Goal: Task Accomplishment & Management: Manage account settings

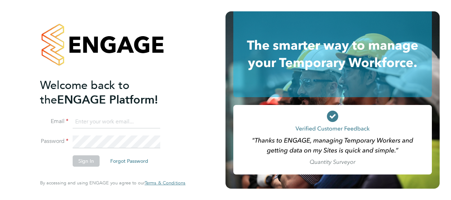
type input "aurie.cox@vistry.co.uk"
click at [84, 166] on button "Sign In" at bounding box center [86, 160] width 27 height 11
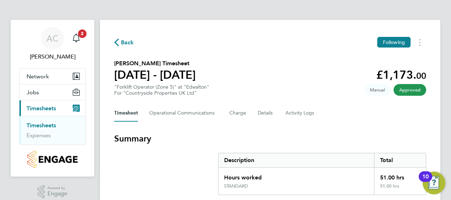
click at [45, 124] on link "Timesheets" at bounding box center [41, 125] width 29 height 7
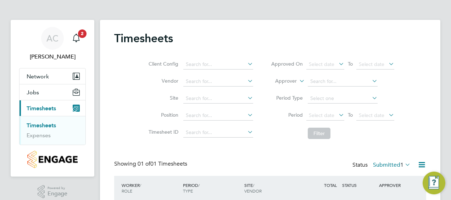
scroll to position [18, 61]
click at [424, 103] on div "Client Config Vendor Site Position Timesheet ID Approved On Select date To Sele…" at bounding box center [270, 97] width 312 height 90
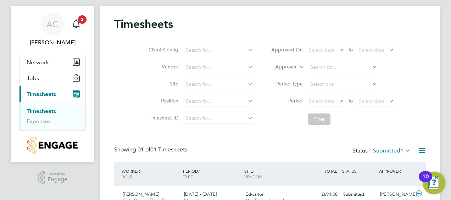
scroll to position [49, 0]
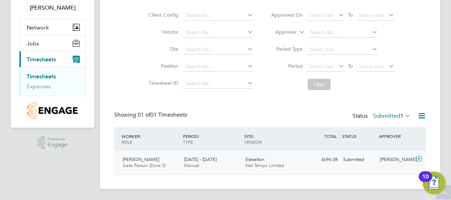
click at [145, 163] on span "Gate Person (Zone 5)" at bounding box center [144, 165] width 43 height 6
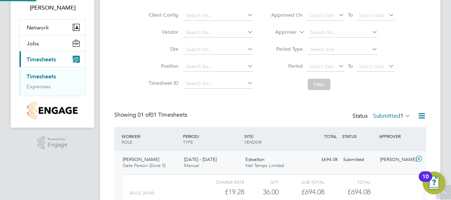
scroll to position [12, 69]
click at [444, 66] on div "AC Aurie Cox Notifications 2 Applications: Network Team Members Sites Jobs Vaca…" at bounding box center [225, 108] width 451 height 315
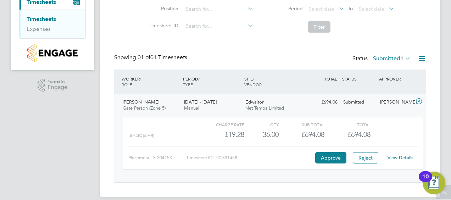
scroll to position [114, 0]
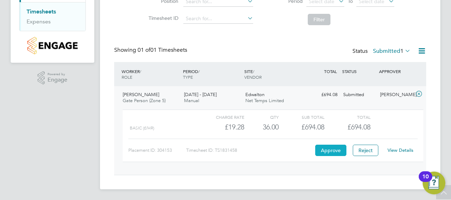
click at [329, 151] on button "Approve" at bounding box center [330, 150] width 31 height 11
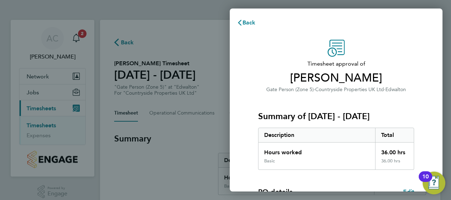
click at [433, 134] on div "Timesheet approval of [PERSON_NAME] Gate Person (Zone 5) · Countryside Properti…" at bounding box center [336, 181] width 213 height 300
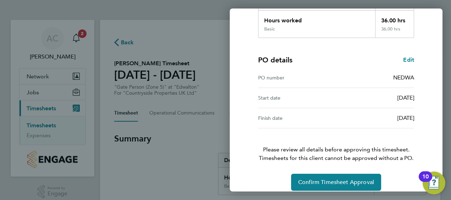
scroll to position [139, 0]
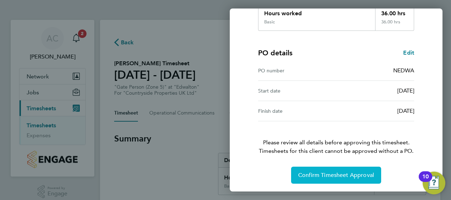
click at [364, 172] on span "Confirm Timesheet Approval" at bounding box center [336, 175] width 76 height 7
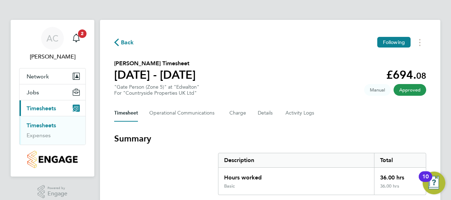
click at [80, 40] on icon "Main navigation" at bounding box center [76, 38] width 9 height 9
